Goal: Check status: Check status

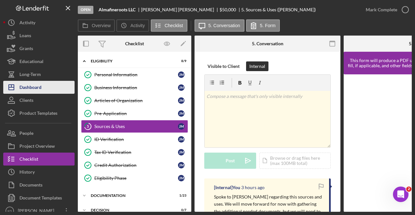
scroll to position [44, 0]
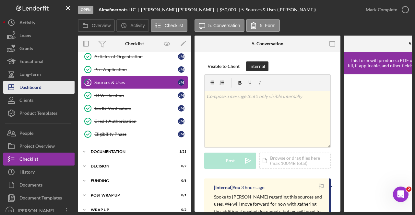
click at [39, 90] on div "Dashboard" at bounding box center [30, 88] width 22 height 15
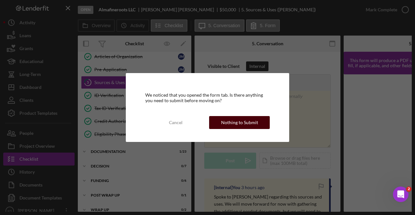
click at [222, 123] on div "Nothing to Submit" at bounding box center [239, 122] width 37 height 13
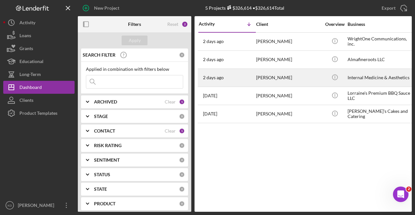
click at [279, 76] on div "[PERSON_NAME]" at bounding box center [288, 77] width 65 height 17
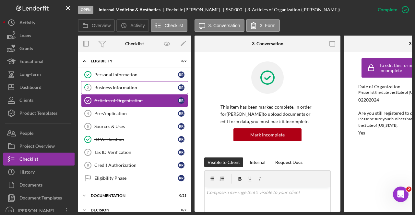
click at [111, 87] on div "Business Information" at bounding box center [136, 87] width 84 height 5
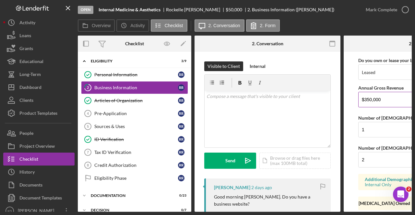
scroll to position [682, 0]
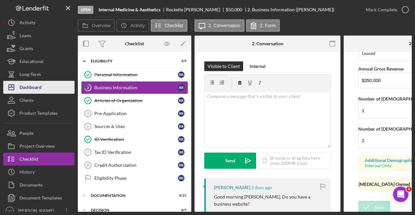
click at [20, 90] on div "Dashboard" at bounding box center [30, 88] width 22 height 15
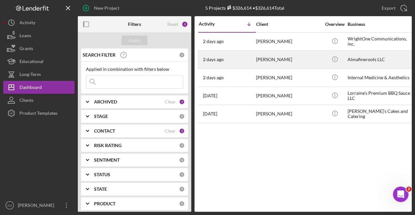
click at [303, 60] on div "[PERSON_NAME]" at bounding box center [288, 59] width 65 height 17
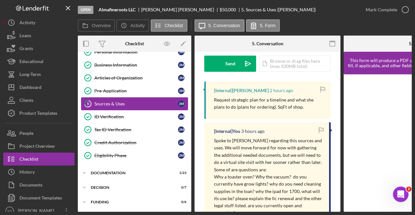
scroll to position [32, 0]
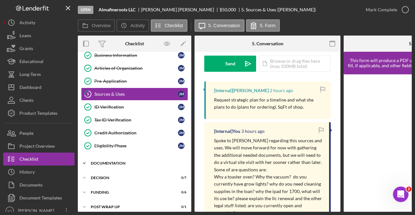
click at [97, 162] on div "Documentation" at bounding box center [137, 164] width 92 height 4
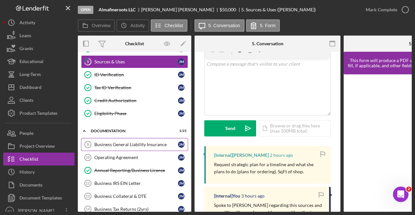
scroll to position [0, 0]
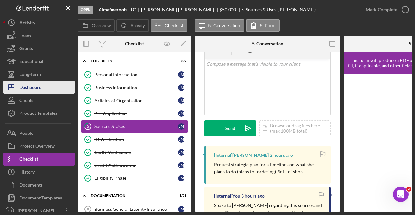
click at [27, 83] on div "Dashboard" at bounding box center [30, 88] width 22 height 15
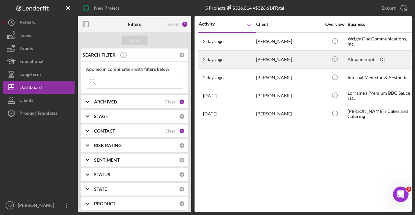
click at [298, 61] on div "[PERSON_NAME]" at bounding box center [288, 59] width 65 height 17
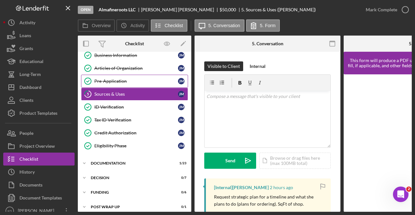
scroll to position [52, 0]
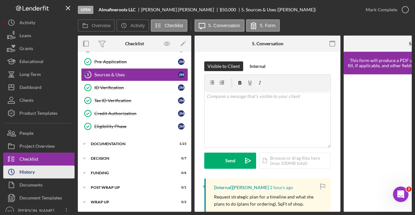
click at [14, 174] on icon "Icon/History" at bounding box center [11, 172] width 16 height 16
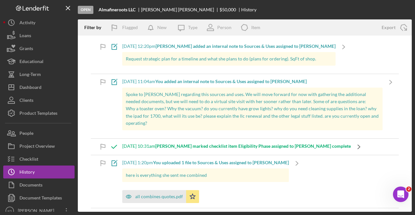
click at [350, 146] on icon "Icon/Navigate" at bounding box center [358, 147] width 16 height 16
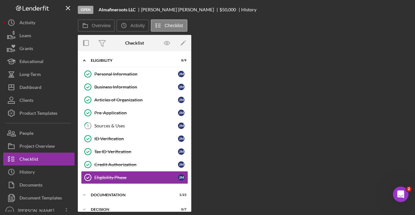
scroll to position [44, 0]
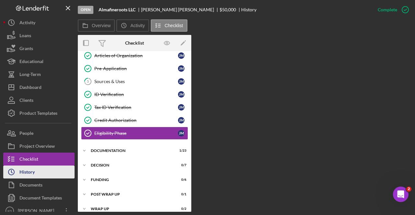
click at [32, 171] on div "History" at bounding box center [26, 173] width 15 height 15
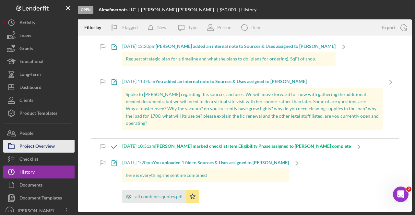
click at [27, 146] on div "Project Overview" at bounding box center [36, 147] width 35 height 15
